Goal: Book appointment/travel/reservation

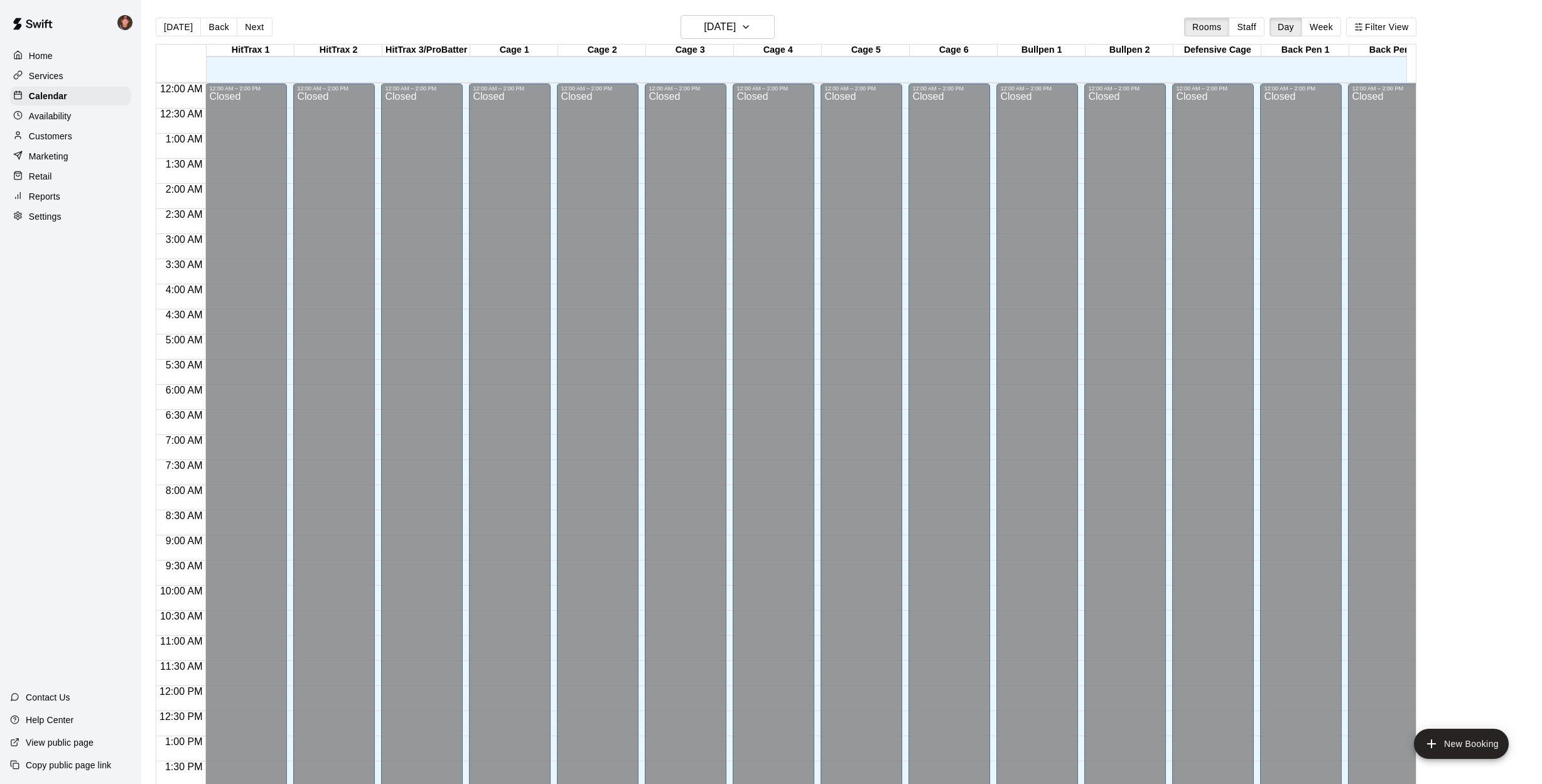
scroll to position [500, 0]
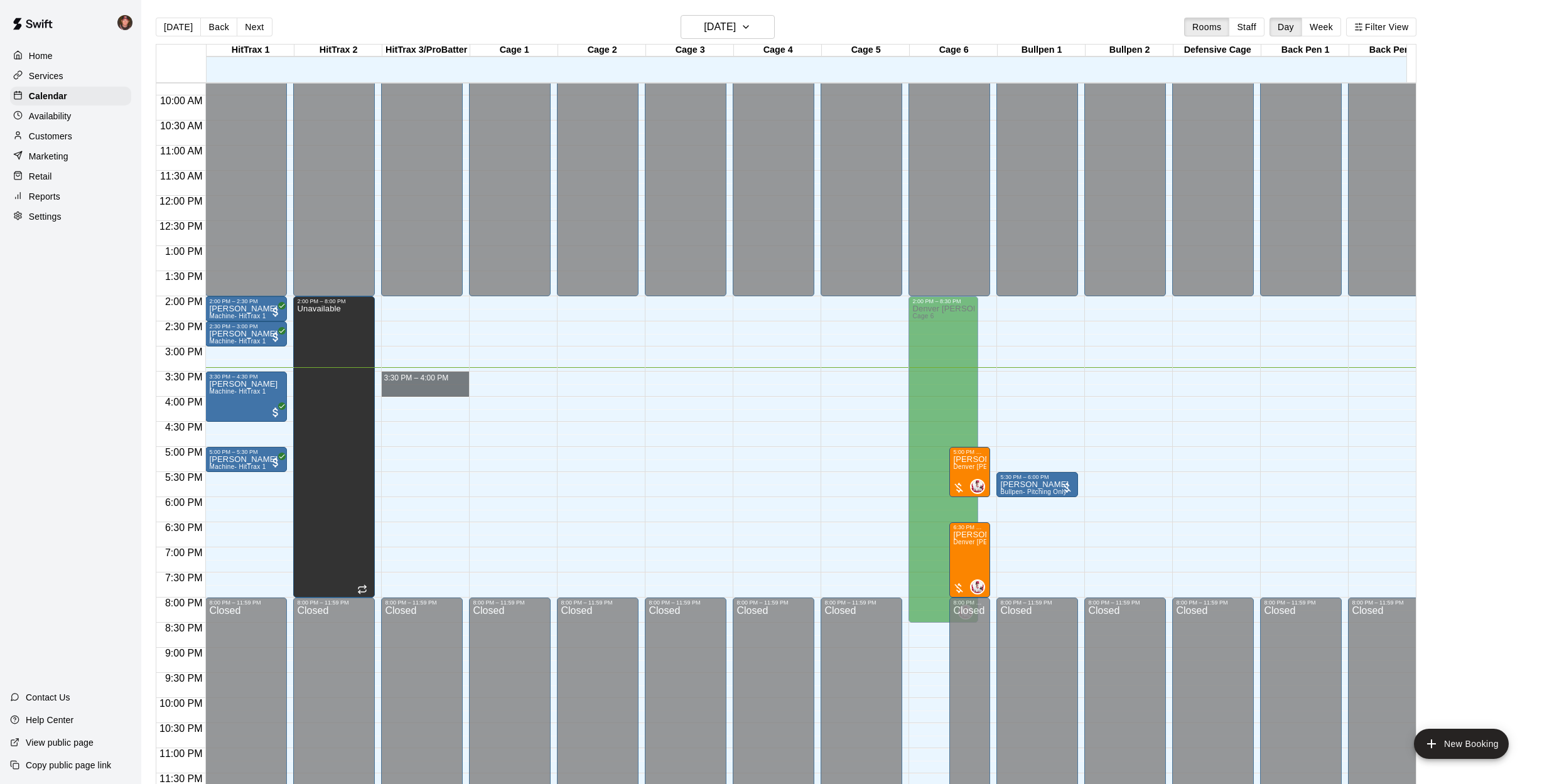
drag, startPoint x: 447, startPoint y: 365, endPoint x: 452, endPoint y: 384, distance: 19.6
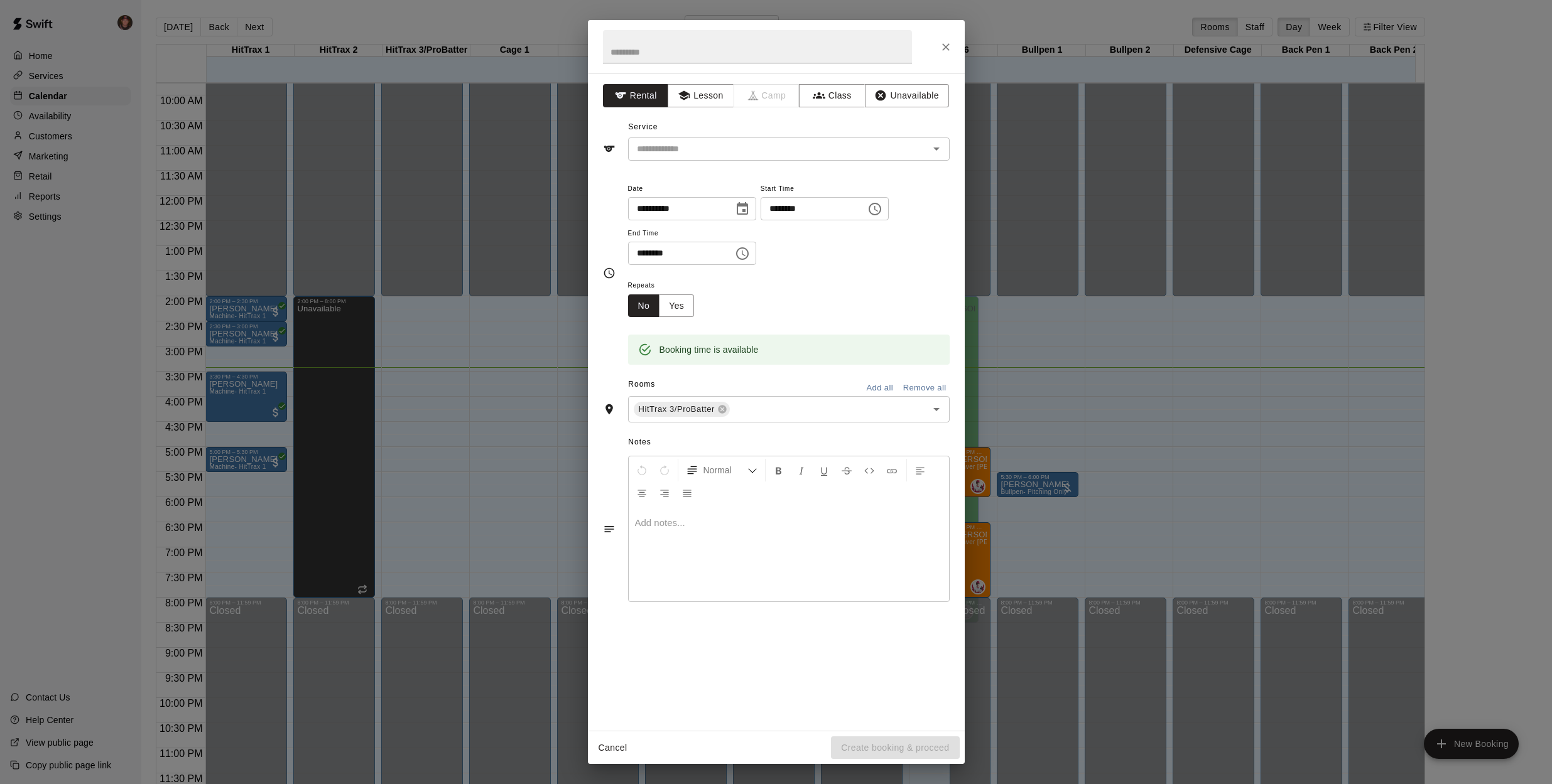
click at [858, 160] on div "**********" at bounding box center [776, 402] width 377 height 658
click at [836, 147] on input "text" at bounding box center [770, 149] width 277 height 16
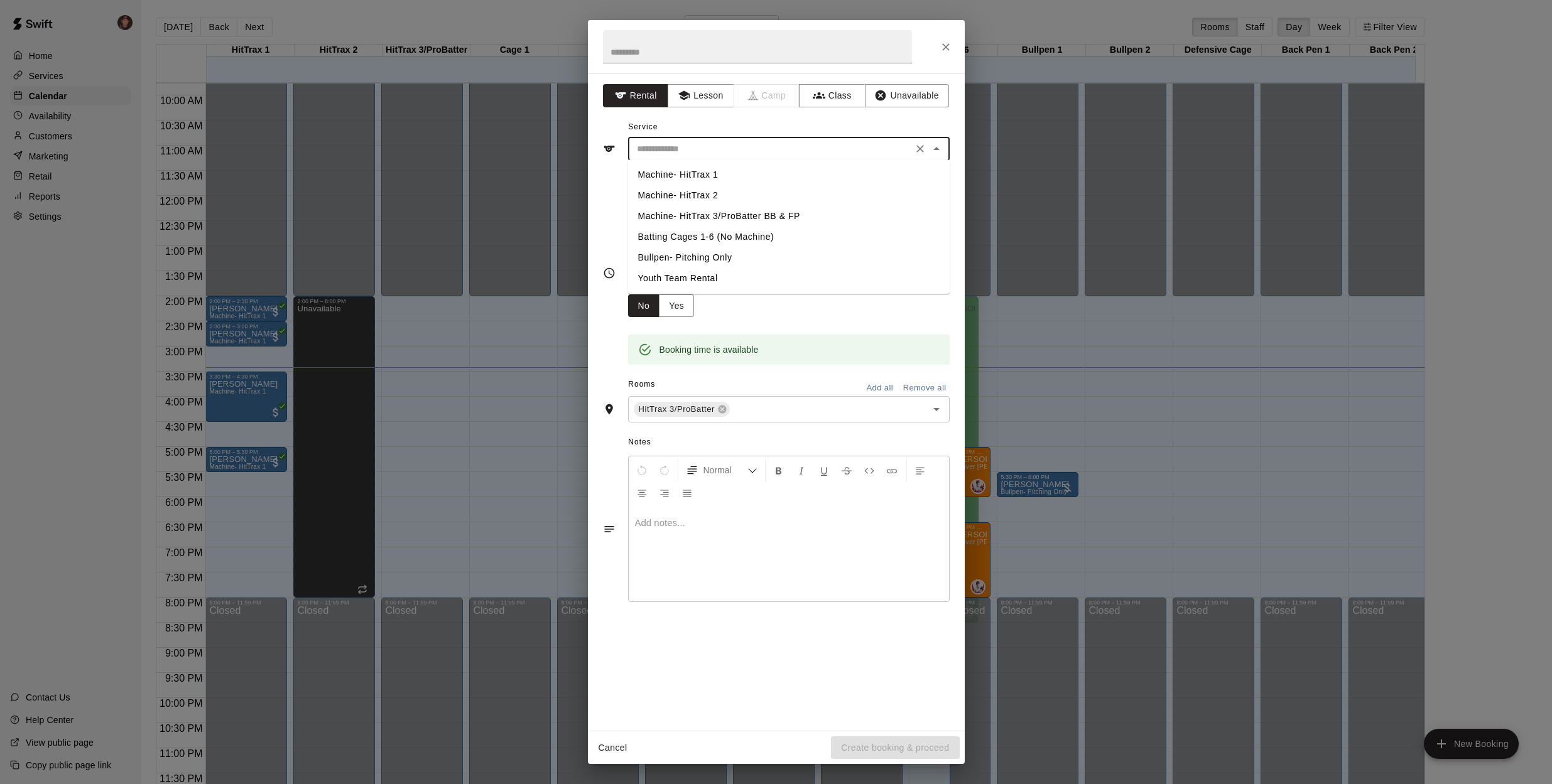
click at [701, 215] on li "Machine- HitTrax 3/ProBatter BB & FP" at bounding box center [789, 216] width 322 height 21
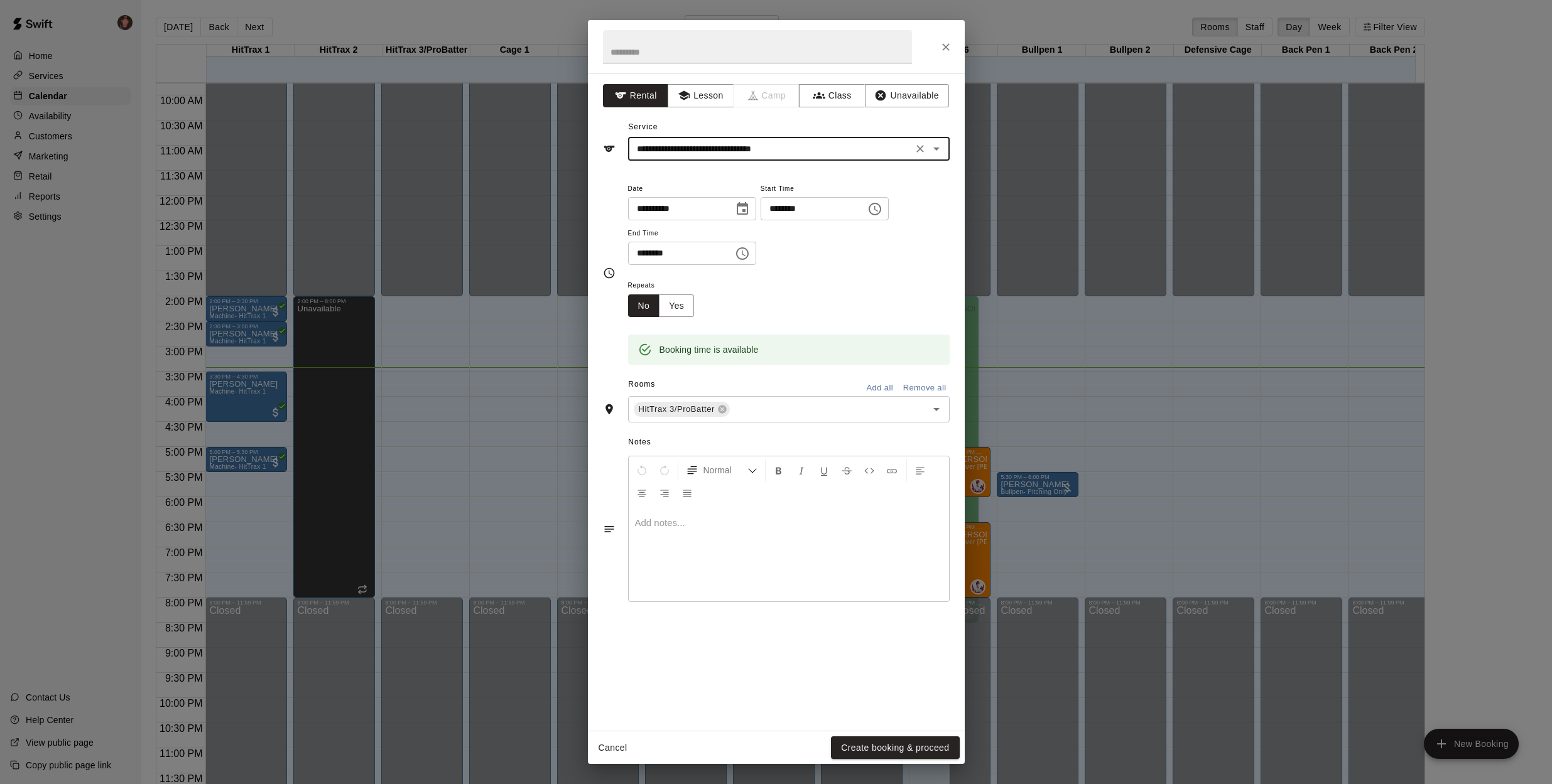
type input "**********"
click at [883, 747] on button "Create booking & proceed" at bounding box center [895, 748] width 128 height 24
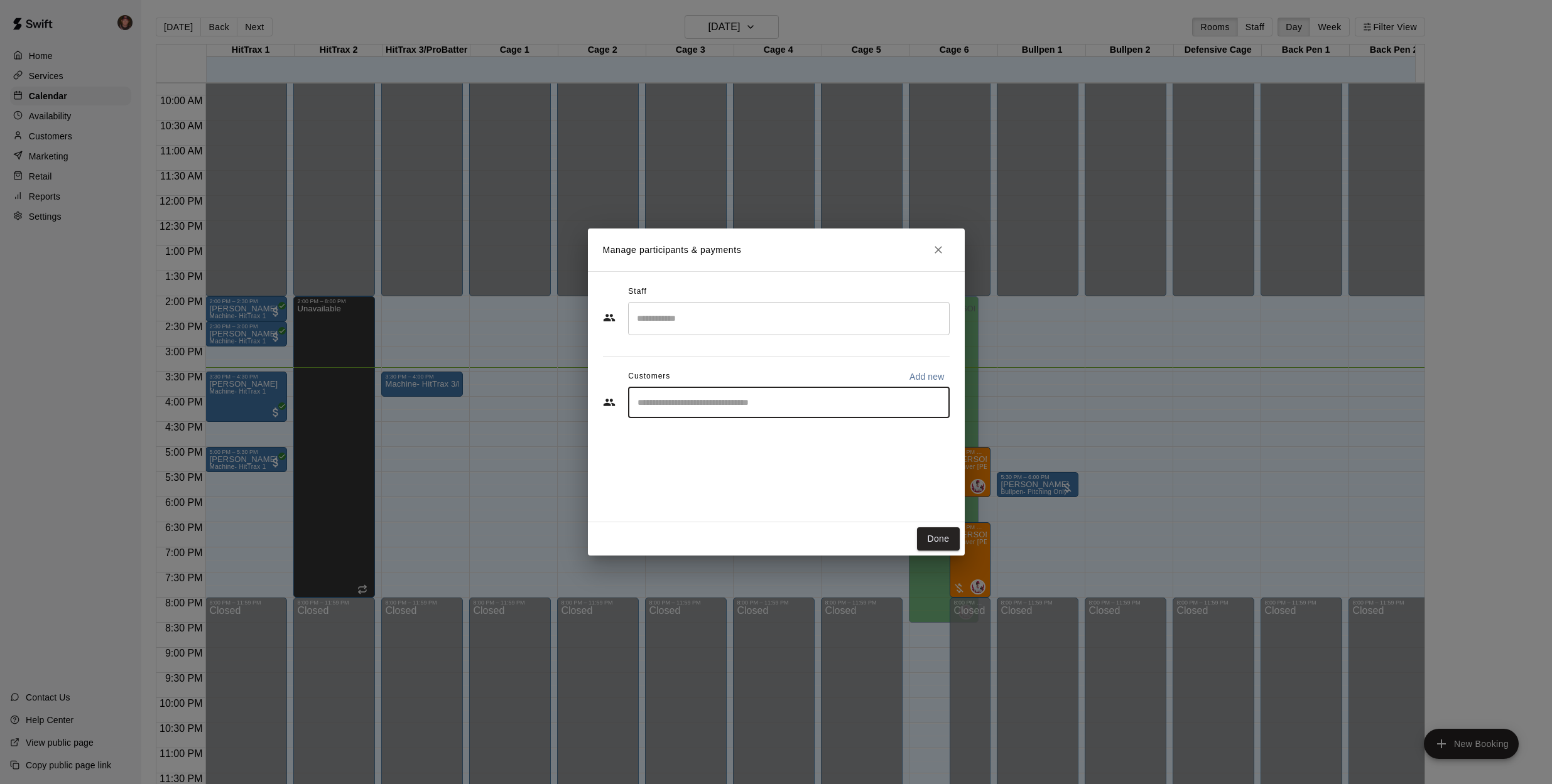
click at [738, 408] on input "Start typing to search customers..." at bounding box center [789, 402] width 311 height 12
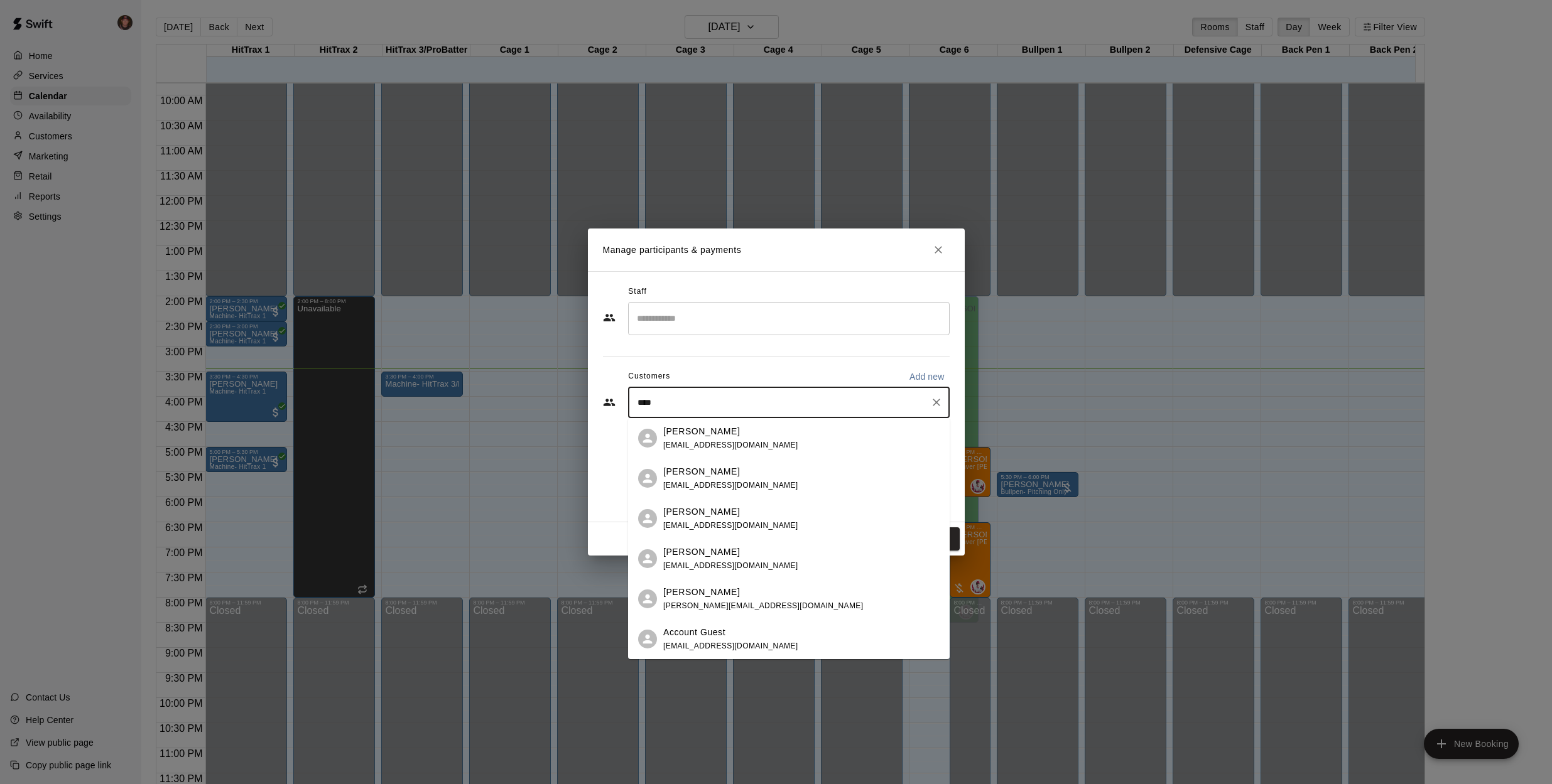
type input "*****"
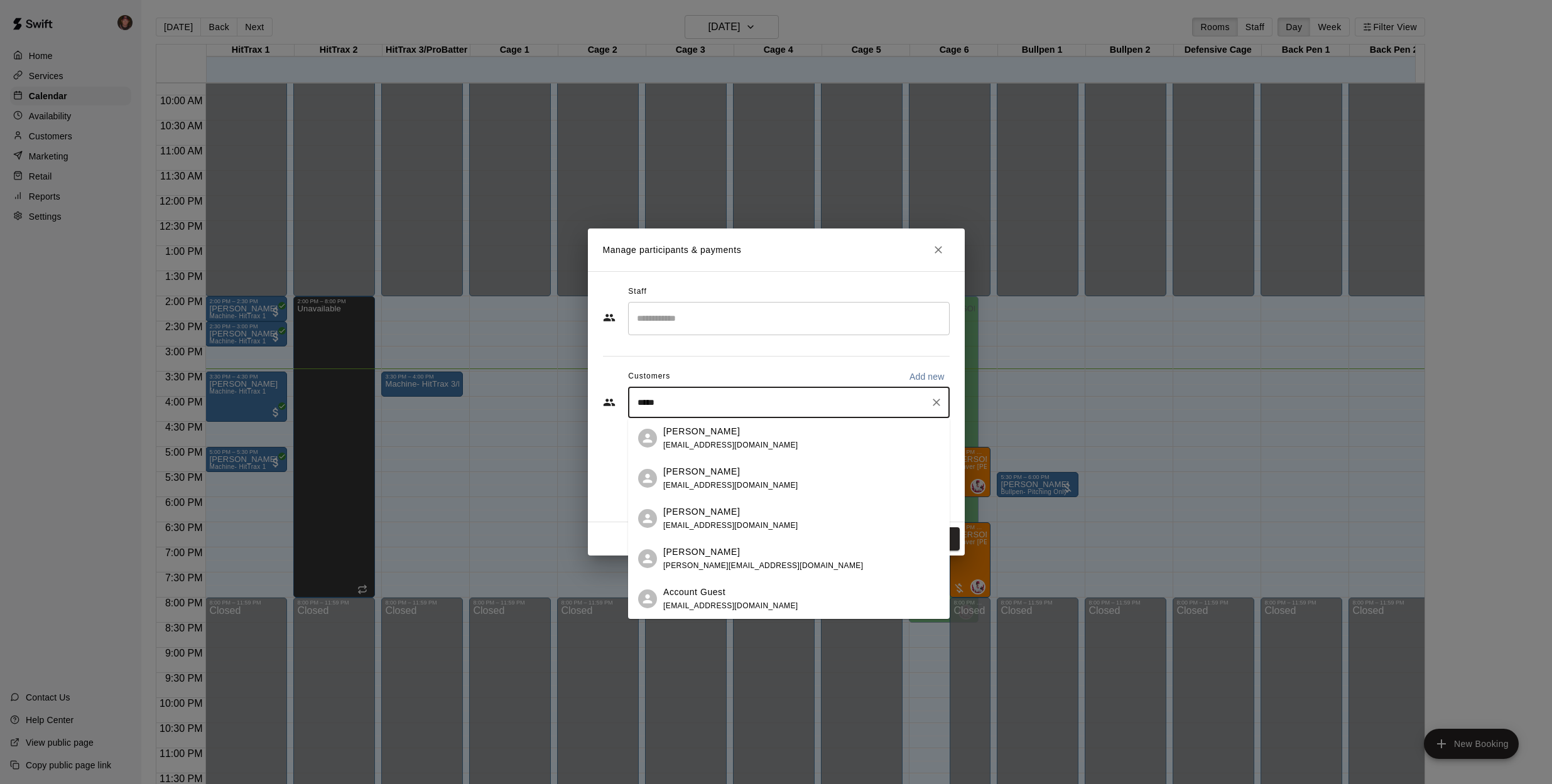
click at [692, 593] on p "Account Guest" at bounding box center [694, 592] width 62 height 13
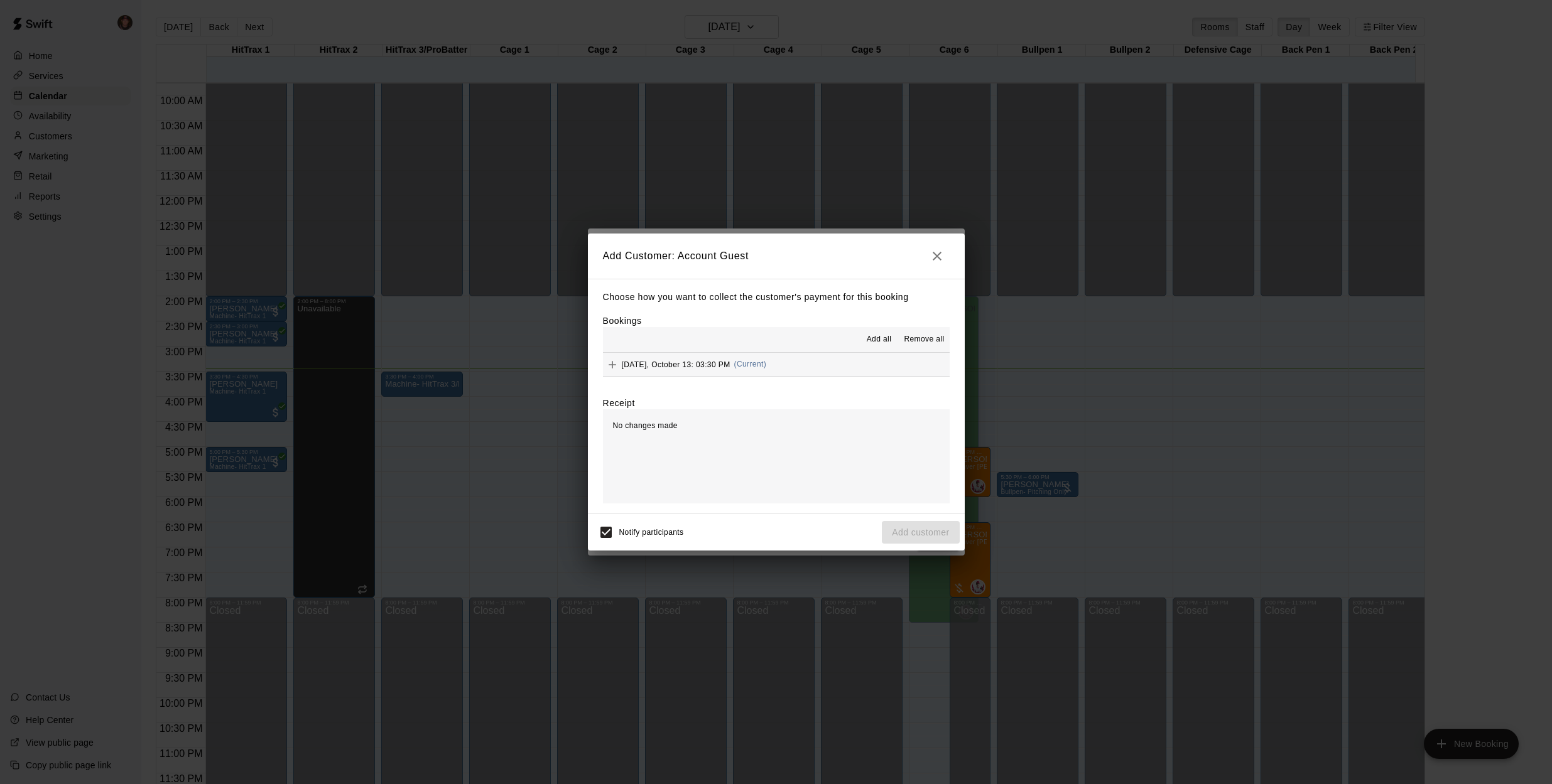
click at [840, 365] on button "[DATE], October 13: 03:30 PM (Current)" at bounding box center [776, 365] width 346 height 24
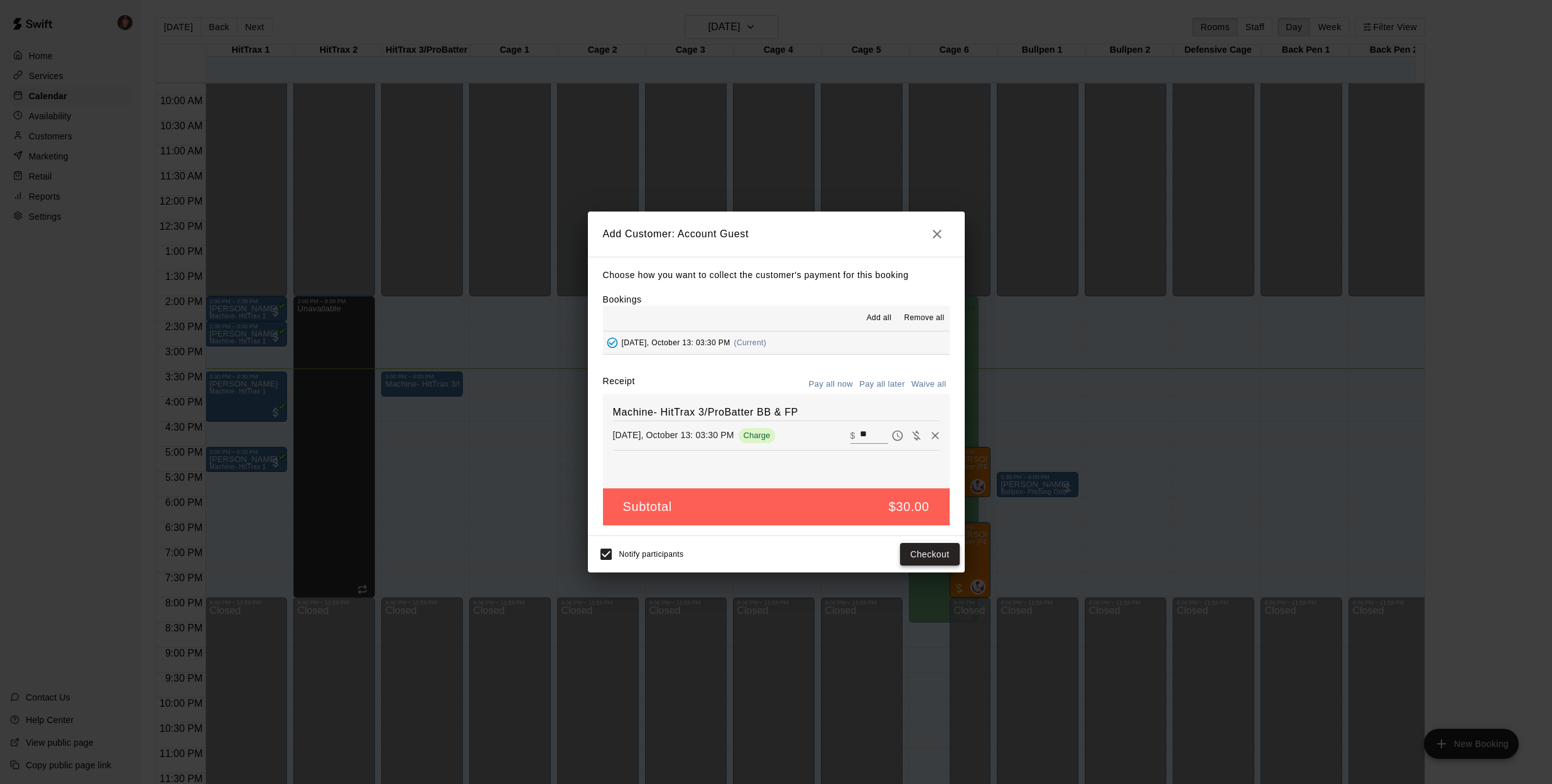
click at [923, 555] on button "Checkout" at bounding box center [930, 555] width 59 height 24
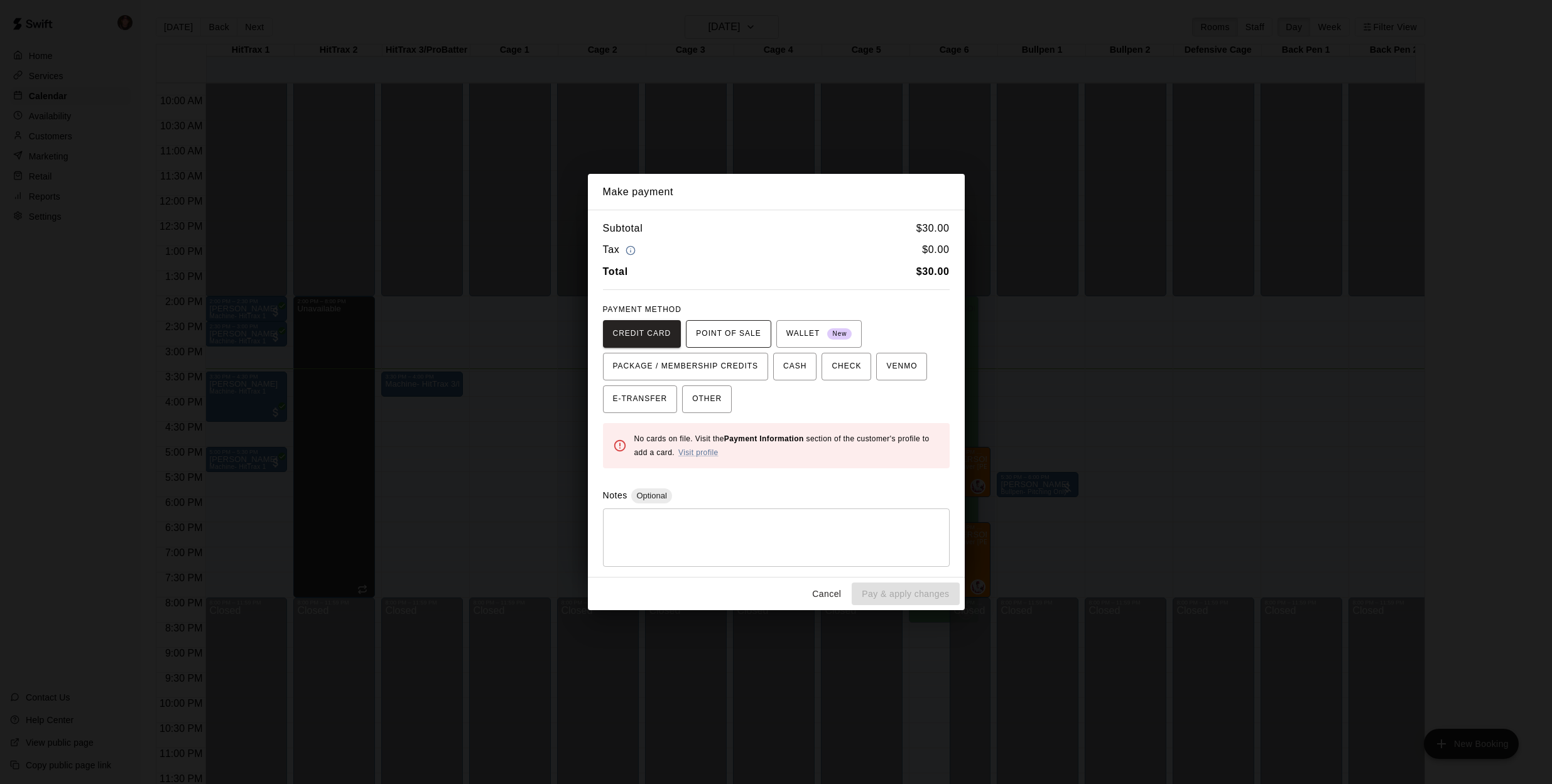
click at [708, 331] on span "POINT OF SALE" at bounding box center [728, 334] width 65 height 20
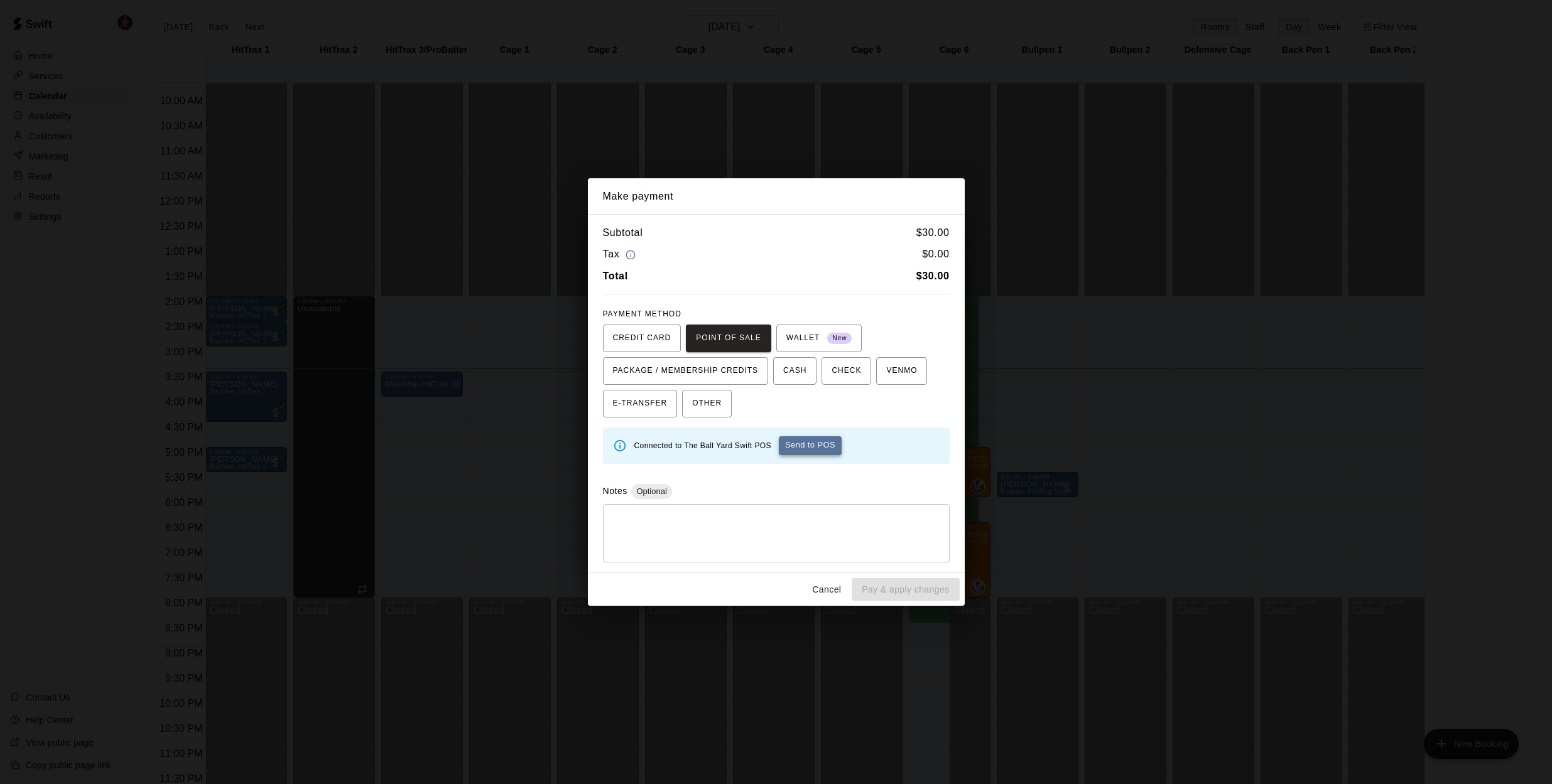
click at [816, 443] on button "Send to POS" at bounding box center [810, 446] width 63 height 19
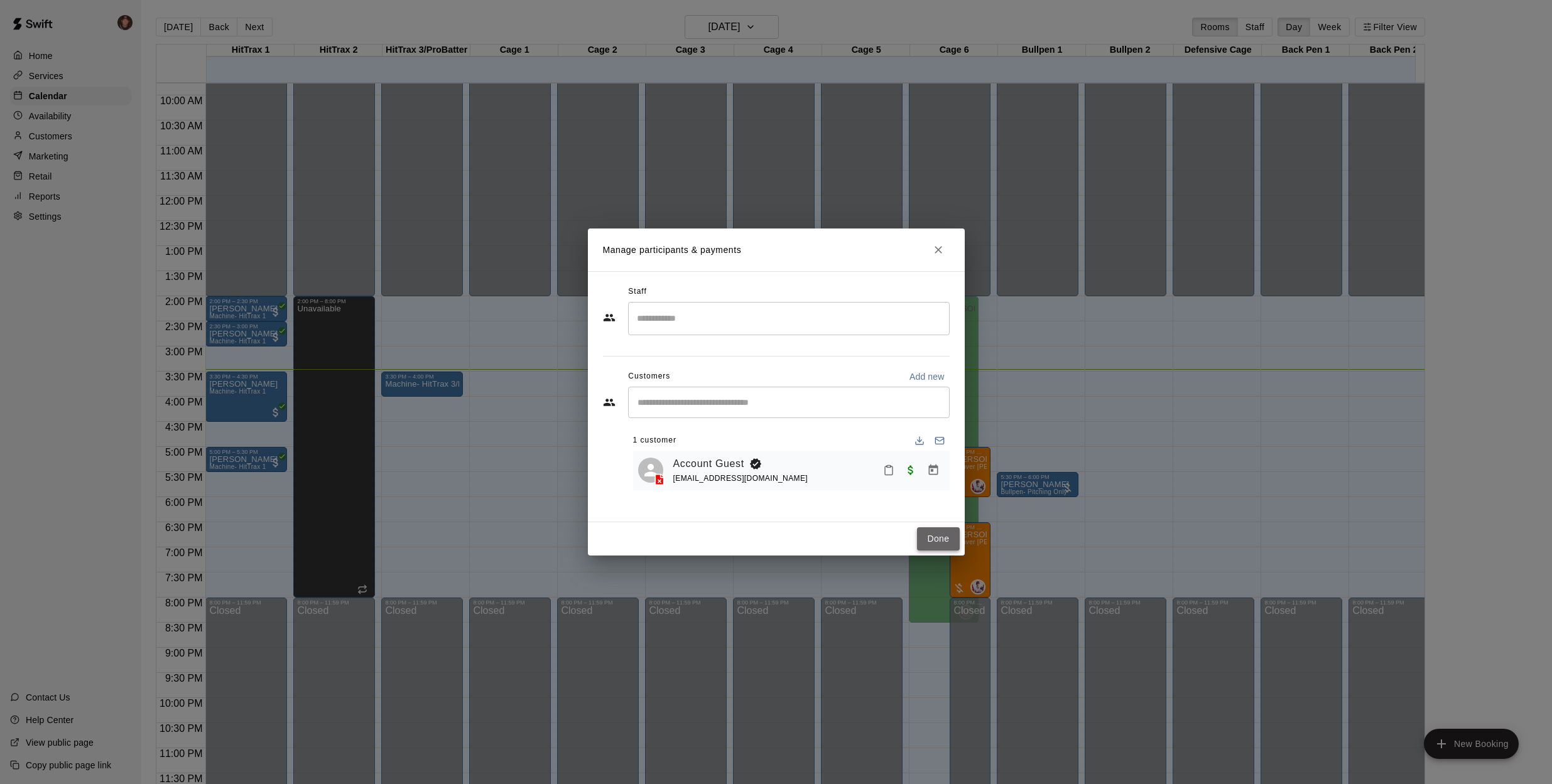
click at [933, 539] on button "Done" at bounding box center [938, 539] width 42 height 24
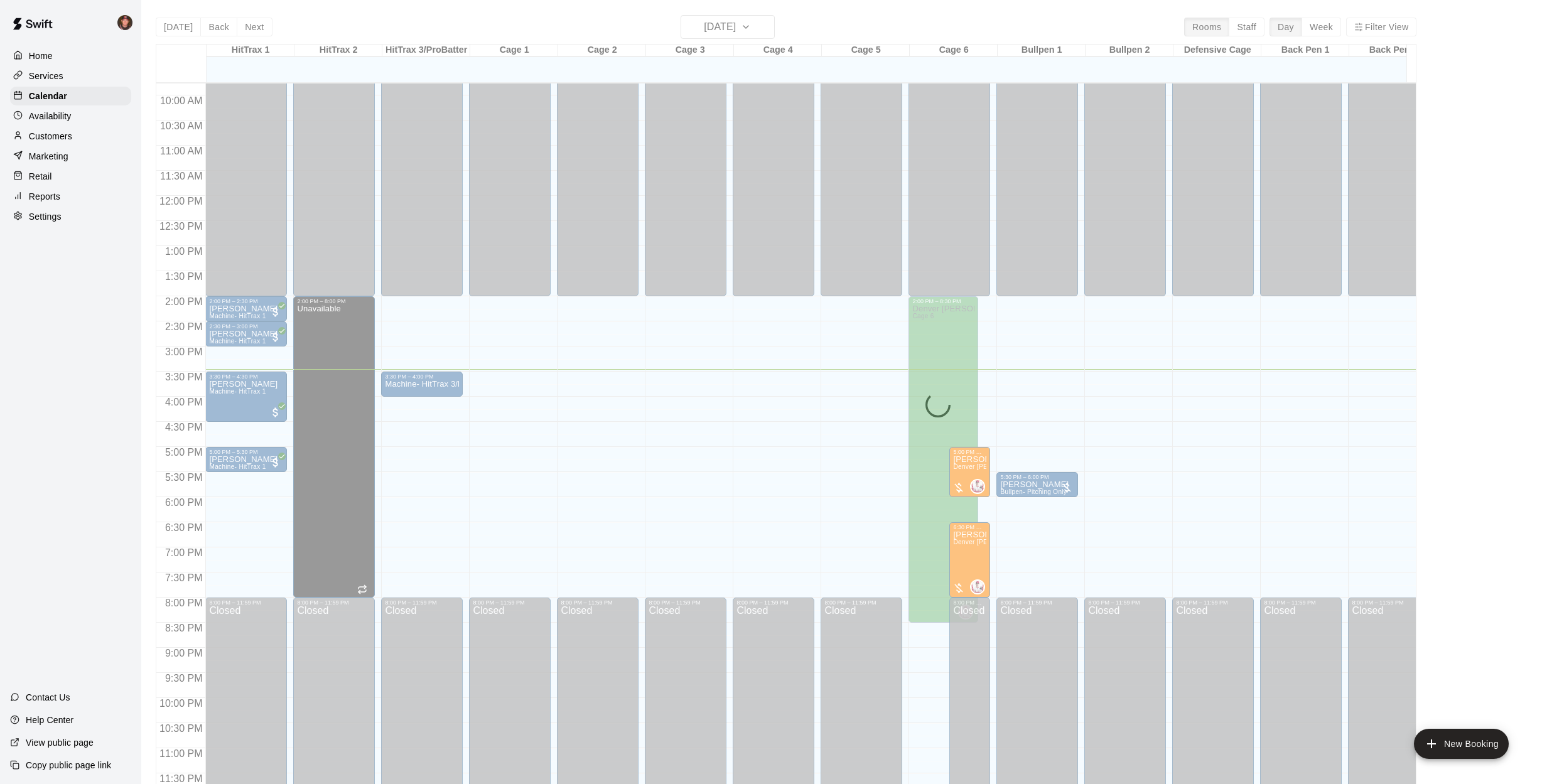
drag, startPoint x: 158, startPoint y: 483, endPoint x: 141, endPoint y: 481, distance: 17.1
click at [157, 490] on div at bounding box center [181, 494] width 49 height 7
